Goal: Information Seeking & Learning: Understand process/instructions

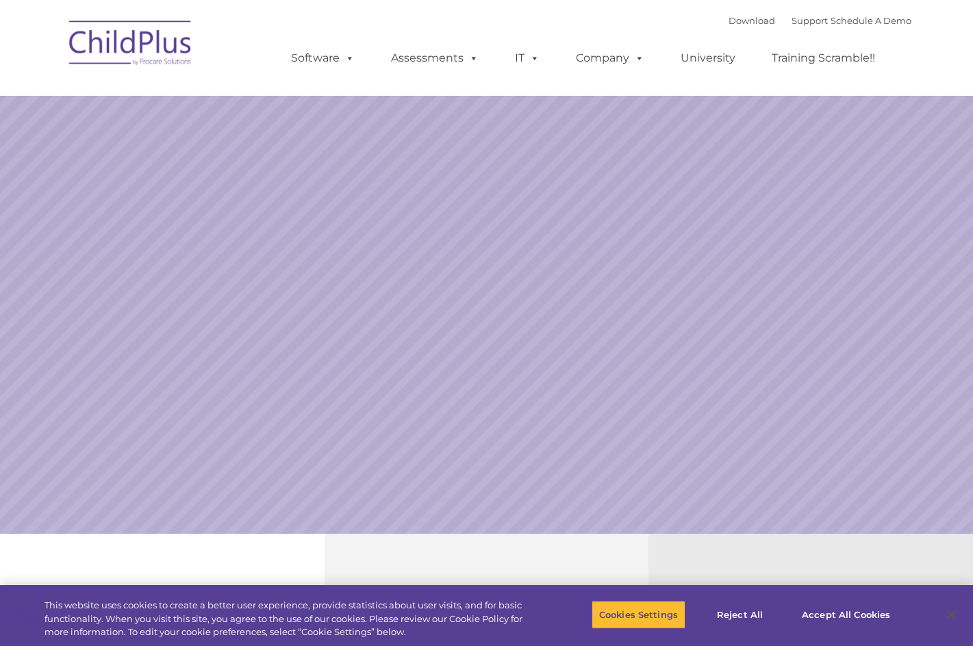
select select "MEDIUM"
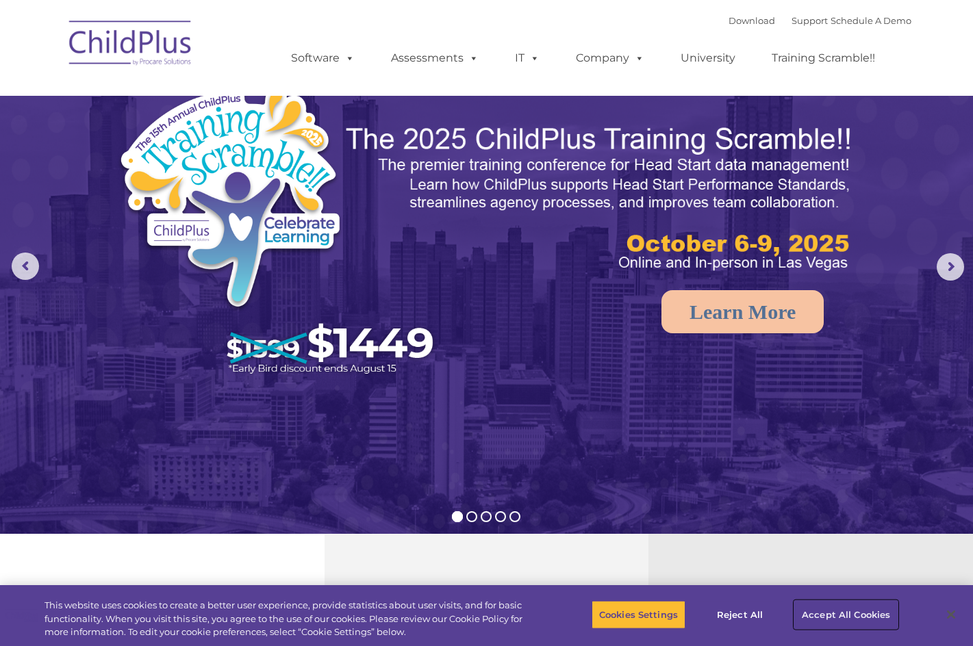
click at [830, 614] on button "Accept All Cookies" at bounding box center [845, 614] width 103 height 29
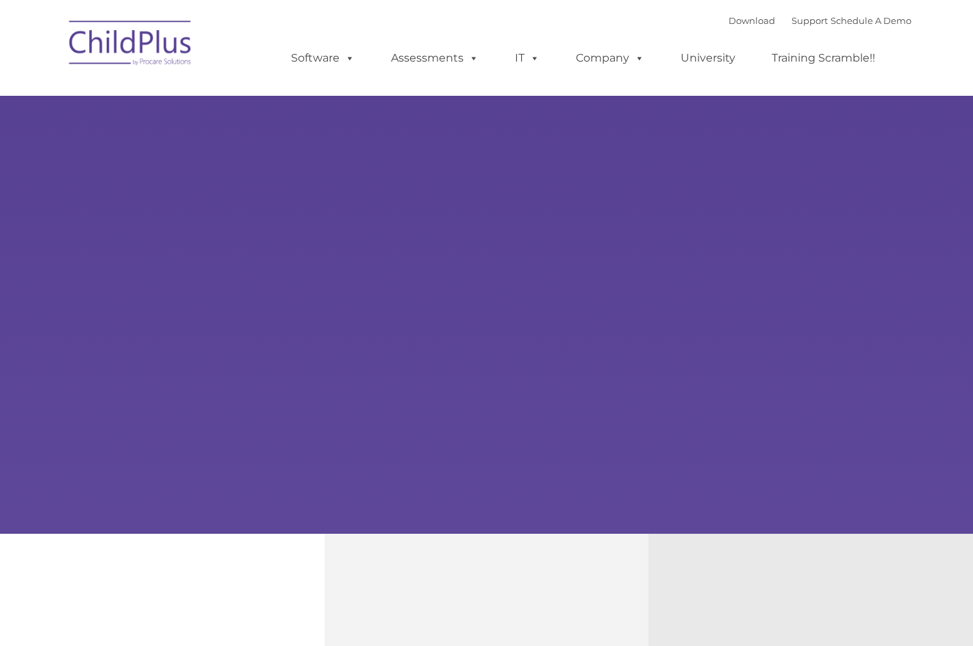
type input ""
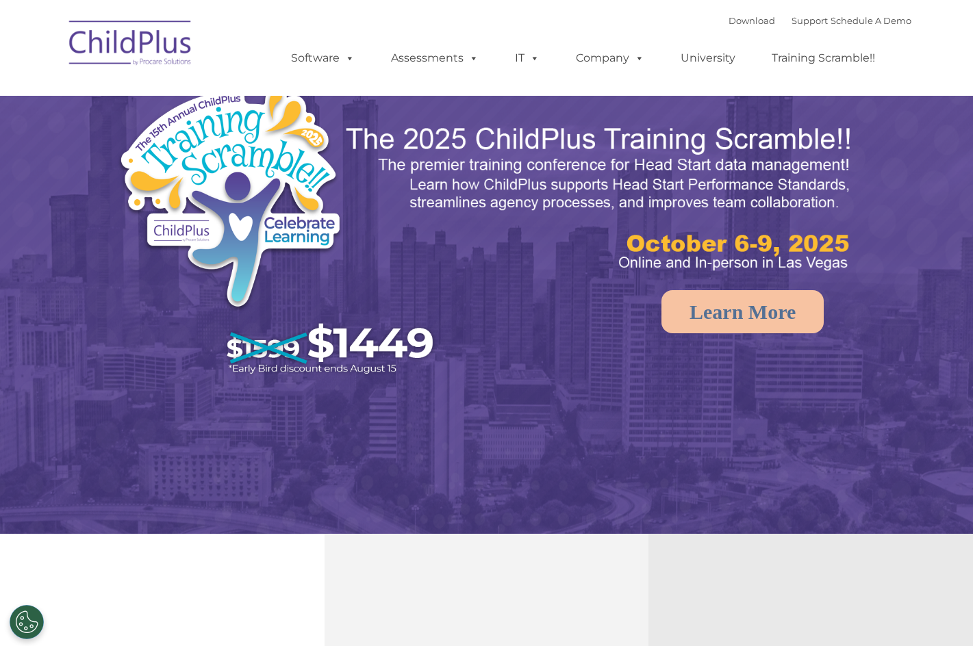
select select "MEDIUM"
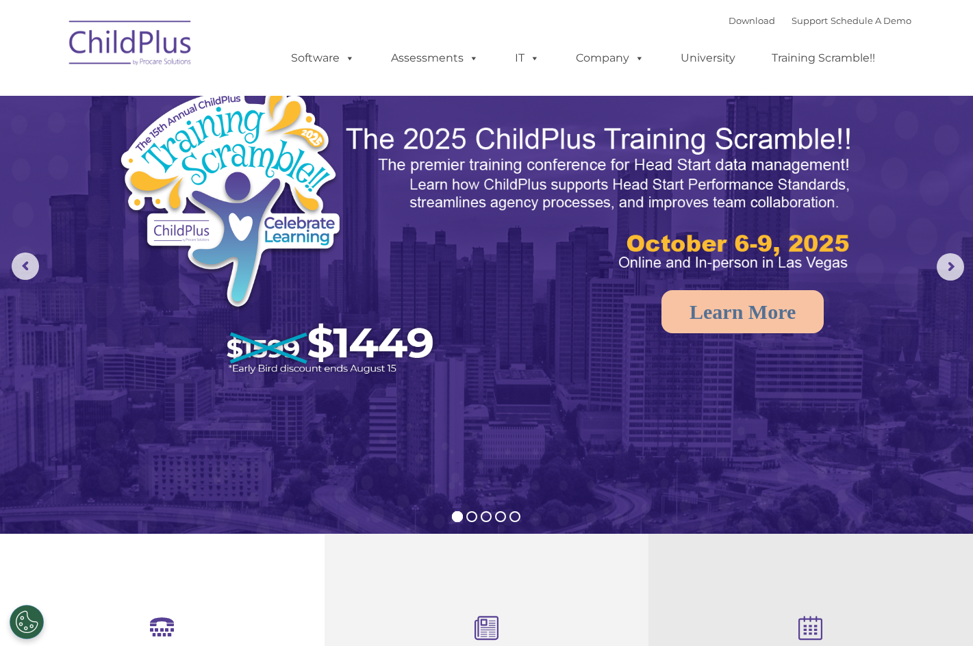
click at [110, 45] on img at bounding box center [130, 45] width 137 height 68
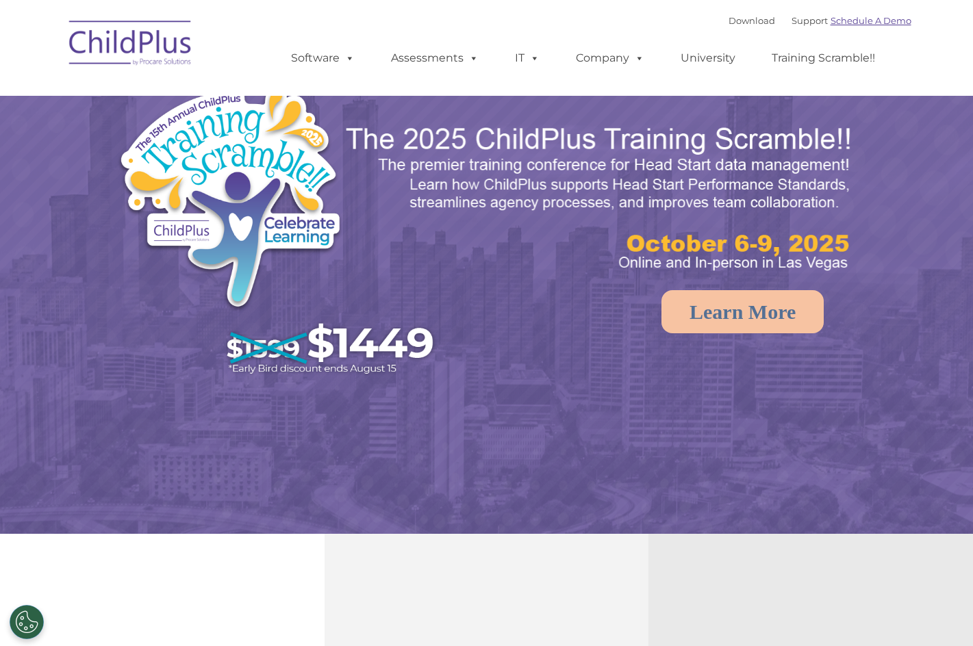
select select "MEDIUM"
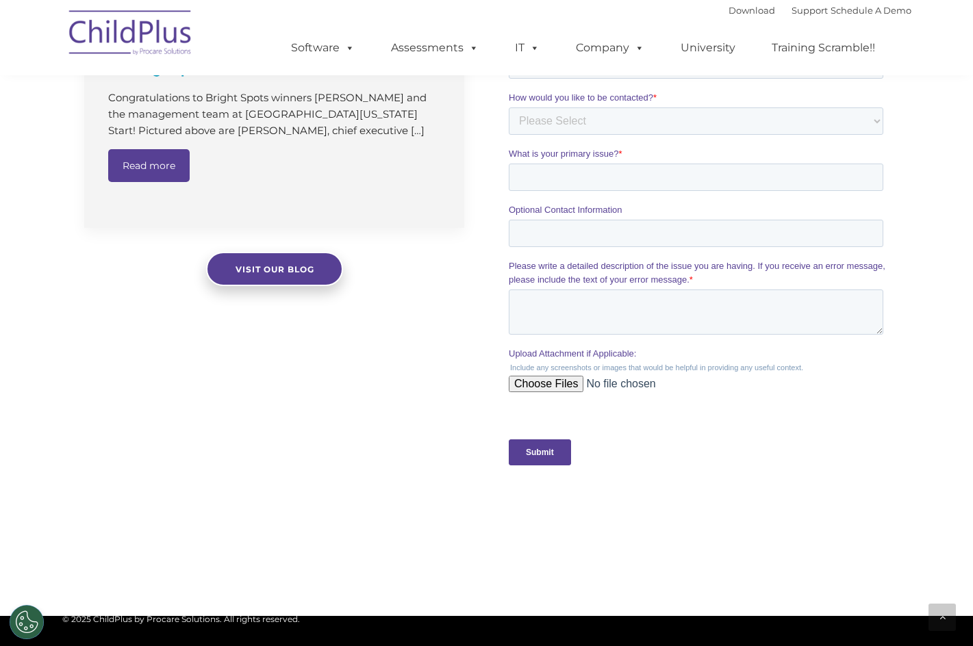
scroll to position [1391, 0]
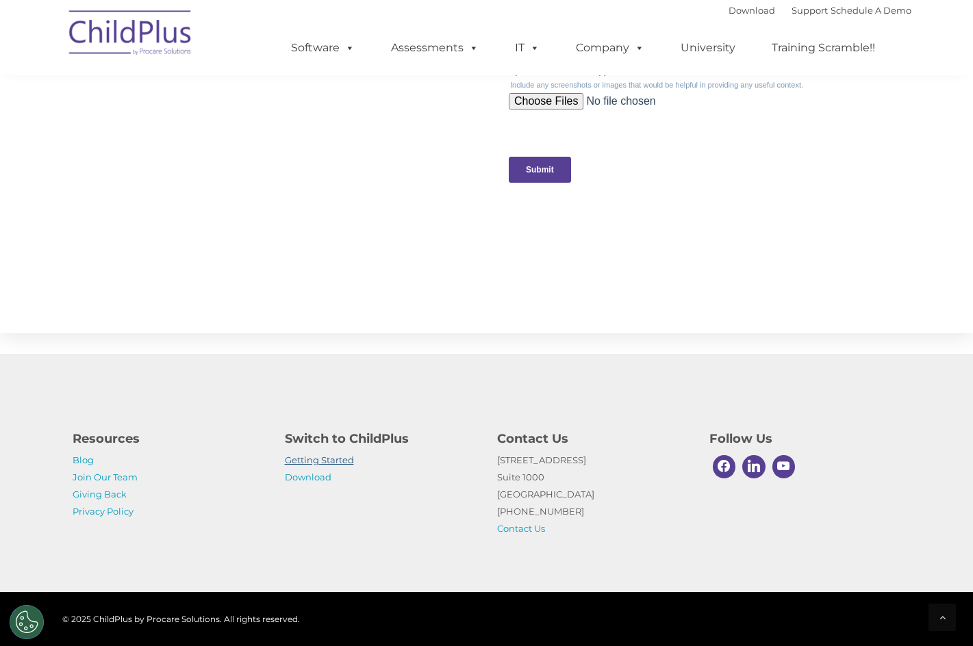
click at [313, 457] on link "Getting Started" at bounding box center [319, 460] width 69 height 11
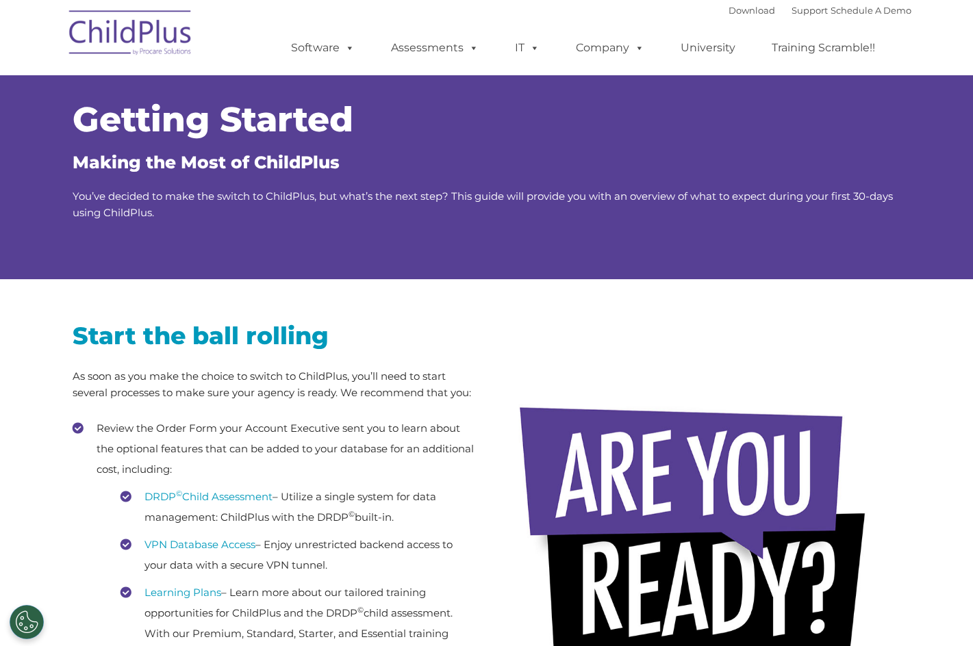
click at [820, 139] on div "Getting Started Making the Most of ChildPlus You’ve decided to make the switch …" at bounding box center [487, 162] width 828 height 118
